Goal: Task Accomplishment & Management: Manage account settings

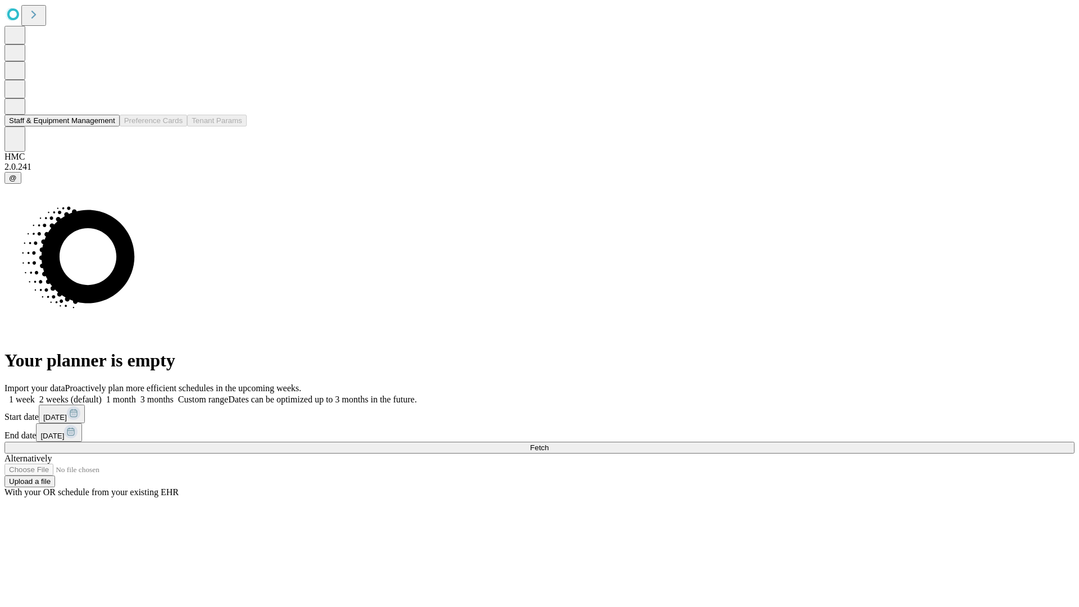
click at [107, 126] on button "Staff & Equipment Management" at bounding box center [61, 121] width 115 height 12
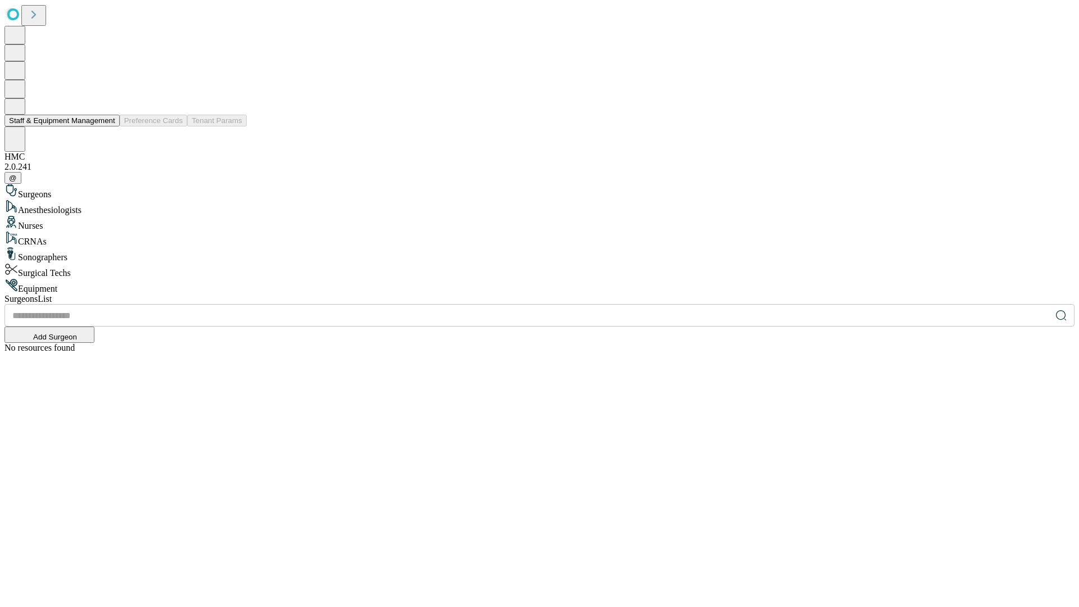
click at [107, 126] on button "Staff & Equipment Management" at bounding box center [61, 121] width 115 height 12
